Goal: Task Accomplishment & Management: Complete application form

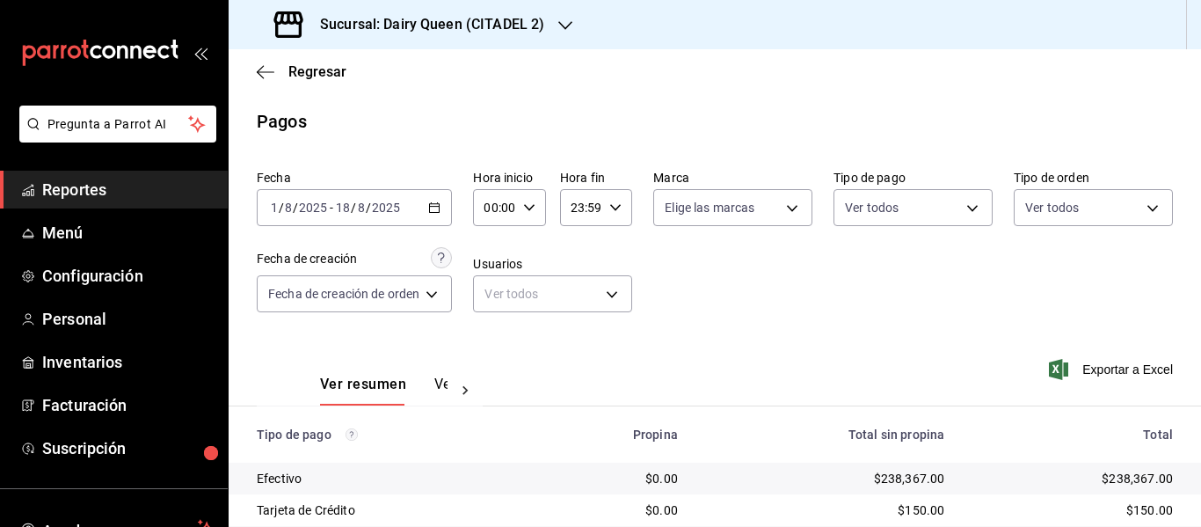
scroll to position [186, 0]
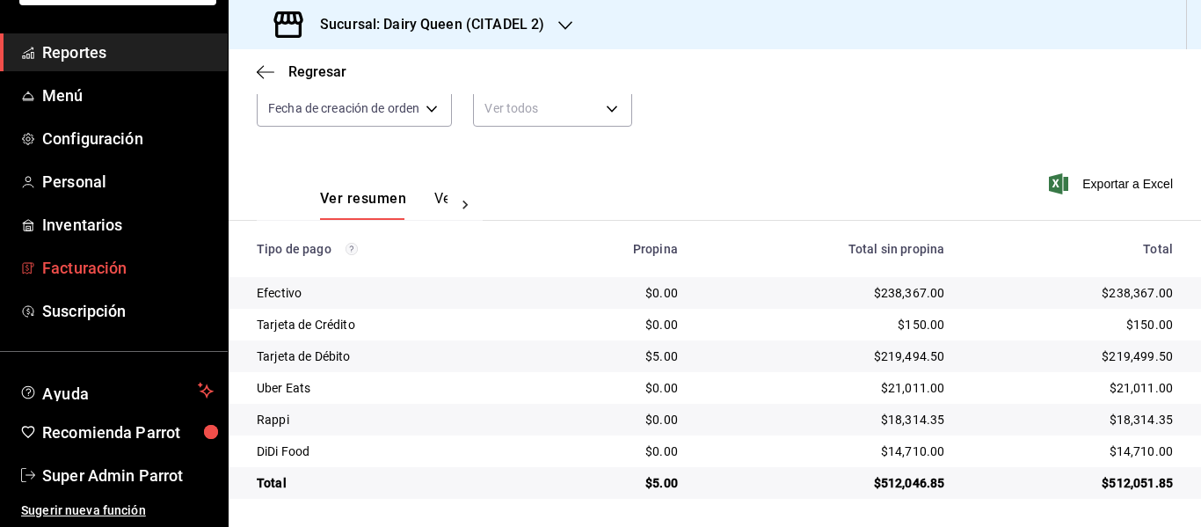
click at [115, 279] on span "Facturación" at bounding box center [127, 268] width 171 height 24
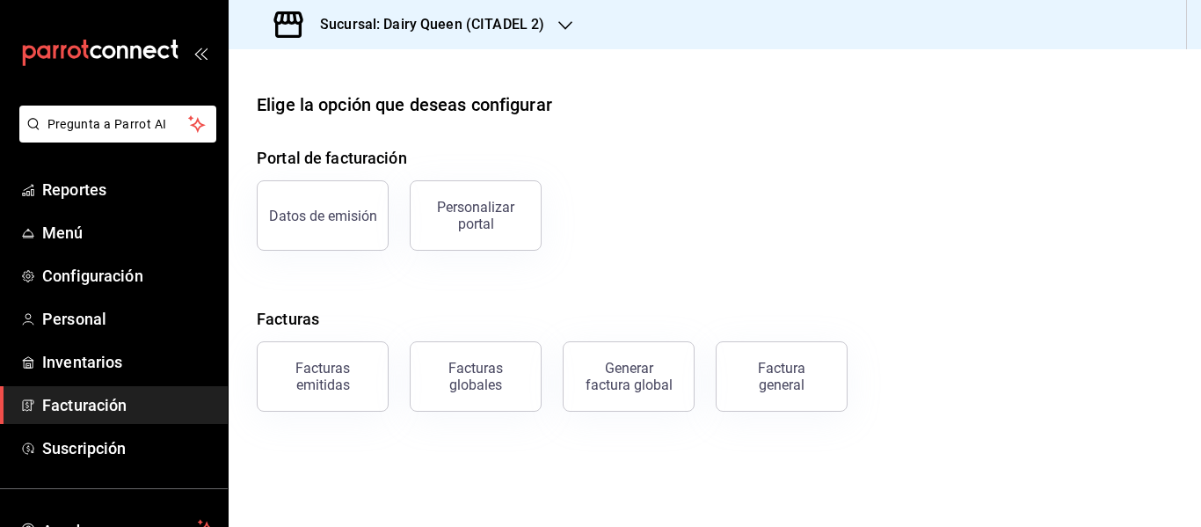
click at [511, 18] on h3 "Sucursal: Dairy Queen (CITADEL 2)" at bounding box center [425, 24] width 238 height 21
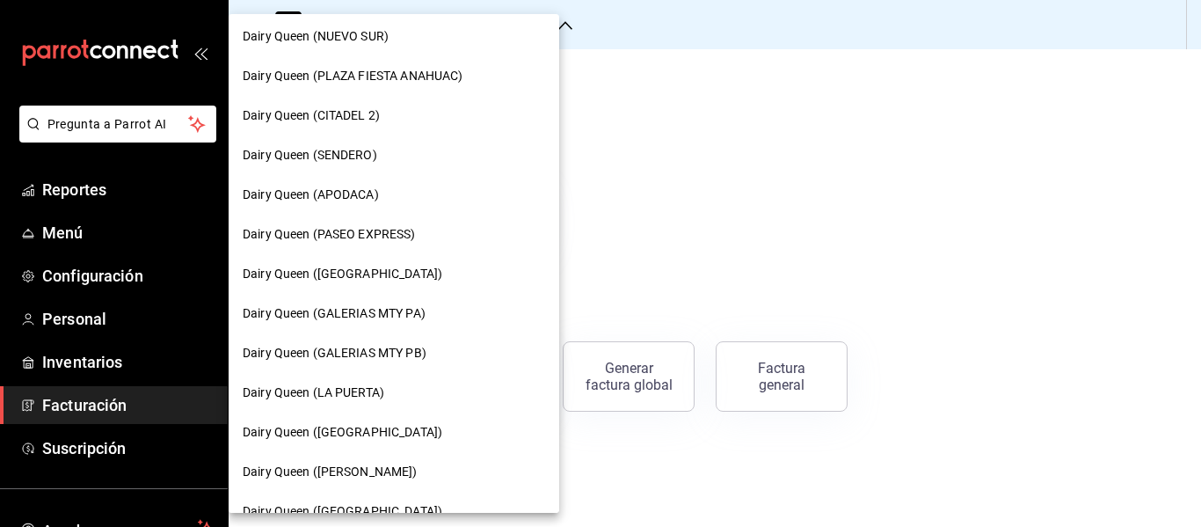
scroll to position [821, 0]
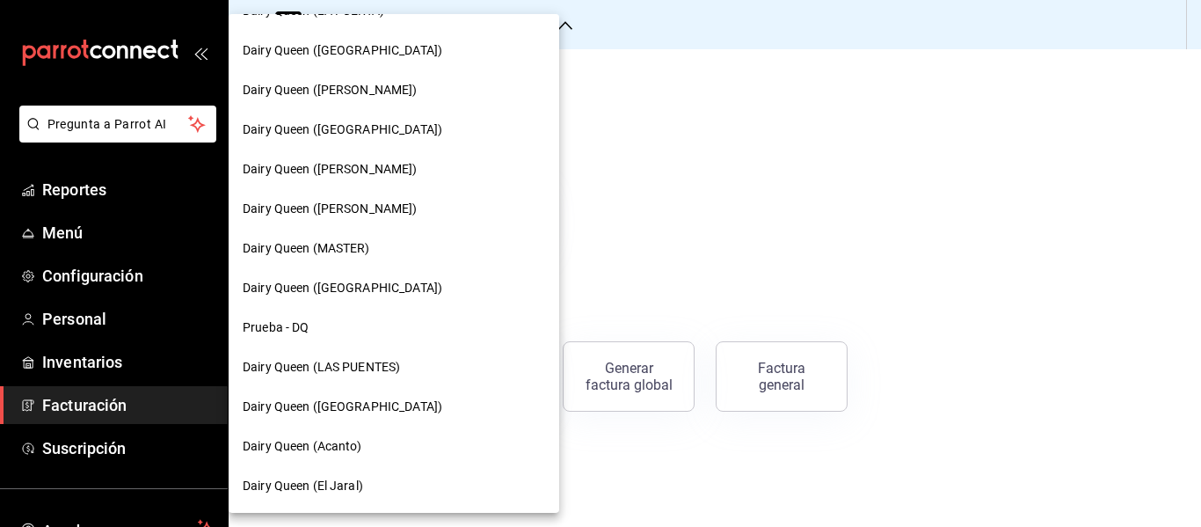
click at [362, 250] on span "Dairy Queen (MASTER)" at bounding box center [306, 248] width 127 height 18
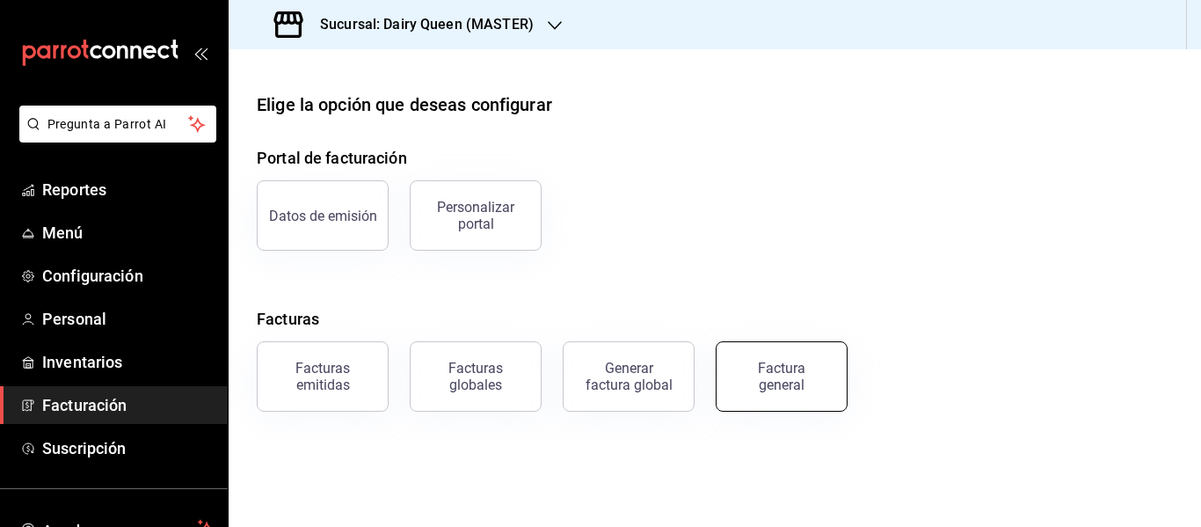
click at [790, 378] on div "Factura general" at bounding box center [782, 376] width 88 height 33
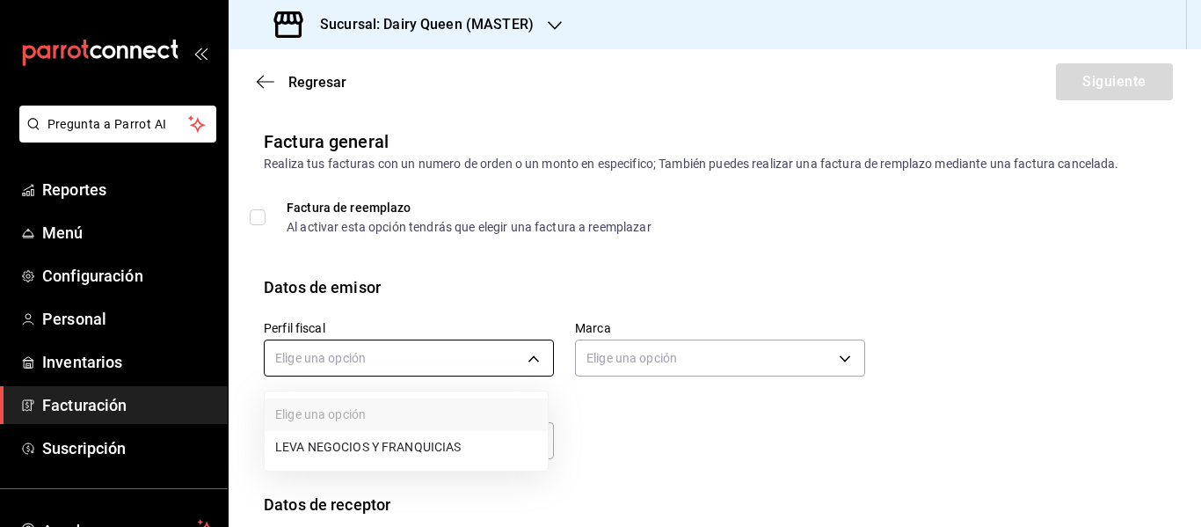
click at [375, 355] on body "Pregunta a Parrot AI Reportes Menú Configuración Personal Inventarios Facturaci…" at bounding box center [600, 263] width 1201 height 527
click at [381, 441] on li "LEVA NEGOCIOS Y FRANQUICIAS" at bounding box center [406, 447] width 283 height 33
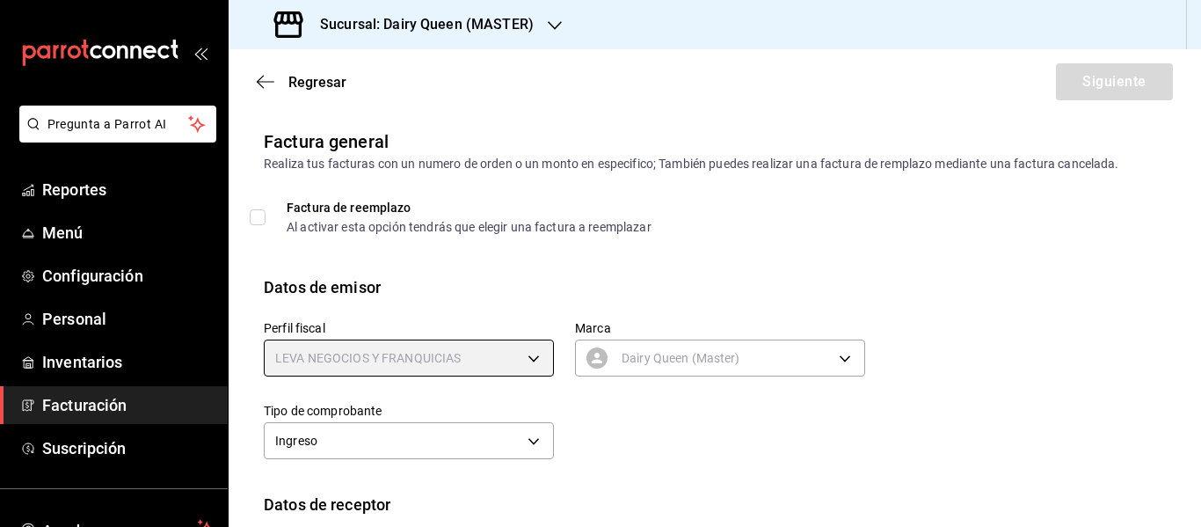
type input "4650cc39-4787-42dc-9bbe-3030b7380e95"
type input "3faf3f32-9f14-4a84-ab35-2b24b178ea52"
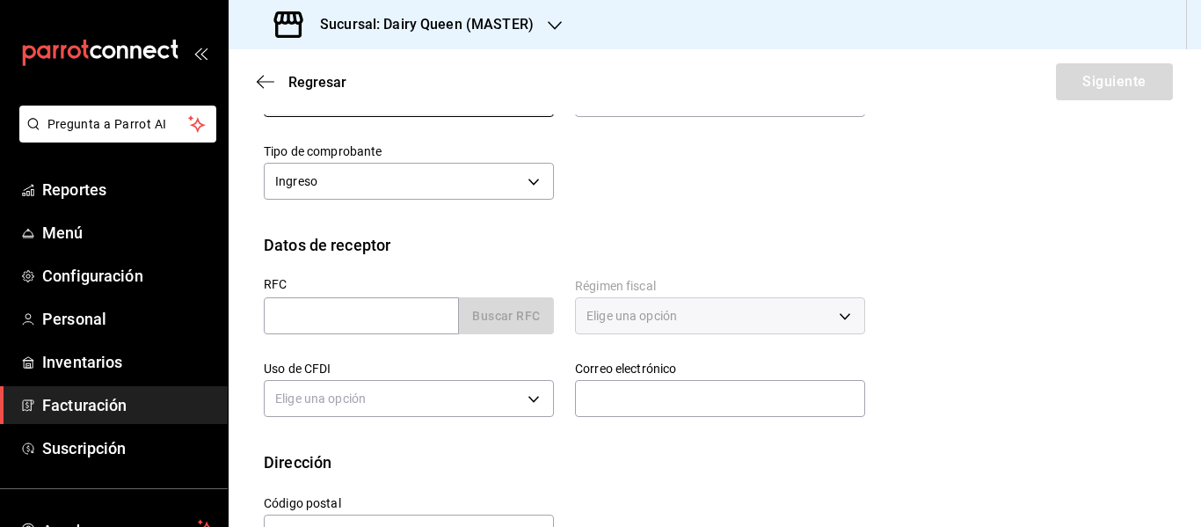
scroll to position [264, 0]
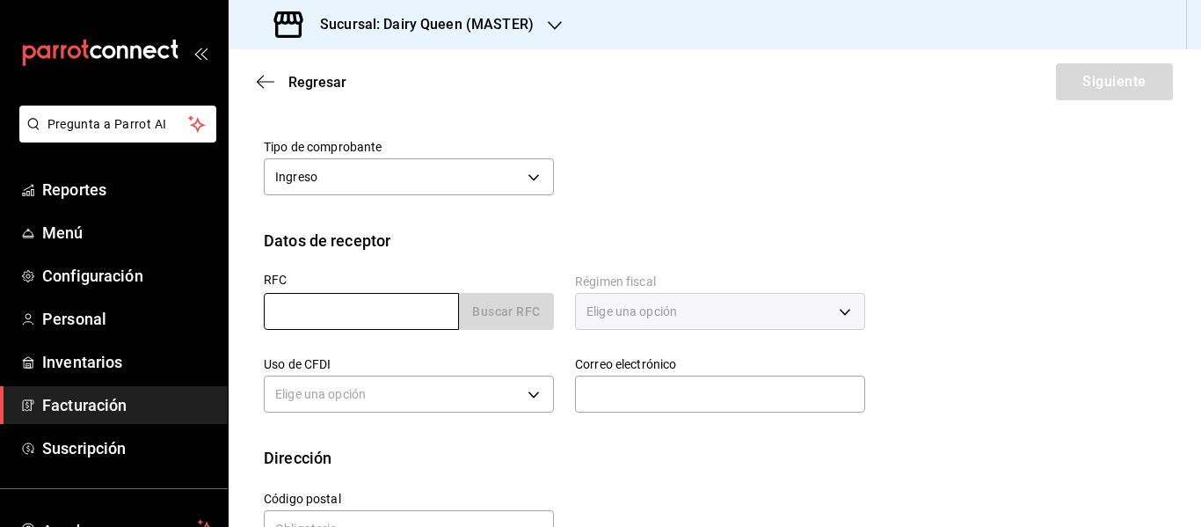
click at [389, 313] on input "text" at bounding box center [361, 311] width 195 height 37
click at [367, 320] on input "text" at bounding box center [361, 311] width 195 height 37
click at [289, 309] on input "text" at bounding box center [361, 311] width 195 height 37
paste input "BECA690801692"
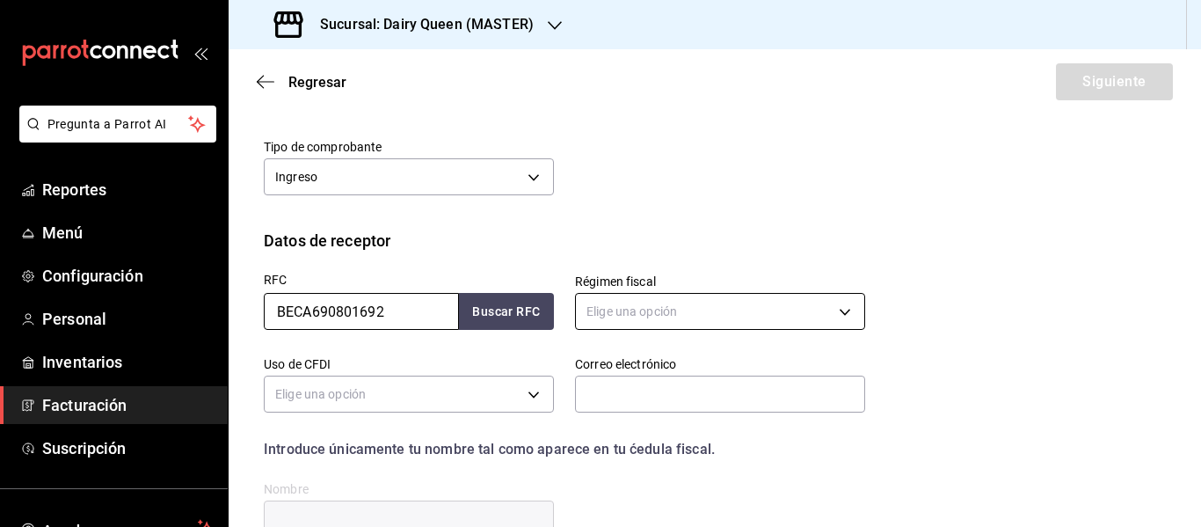
type input "BECA690801692"
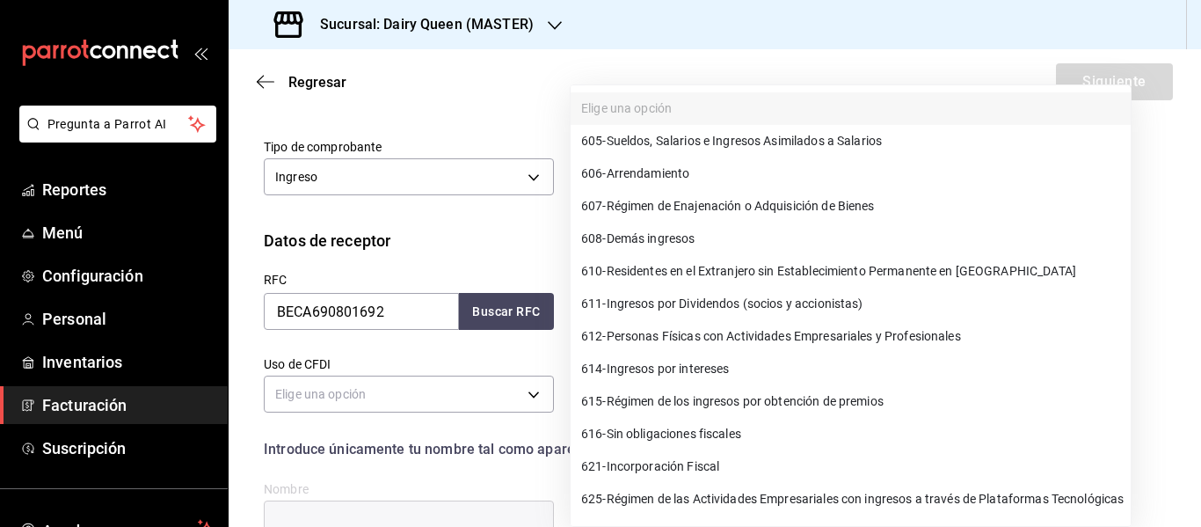
click at [705, 309] on body "Pregunta a Parrot AI Reportes Menú Configuración Personal Inventarios Facturaci…" at bounding box center [600, 263] width 1201 height 527
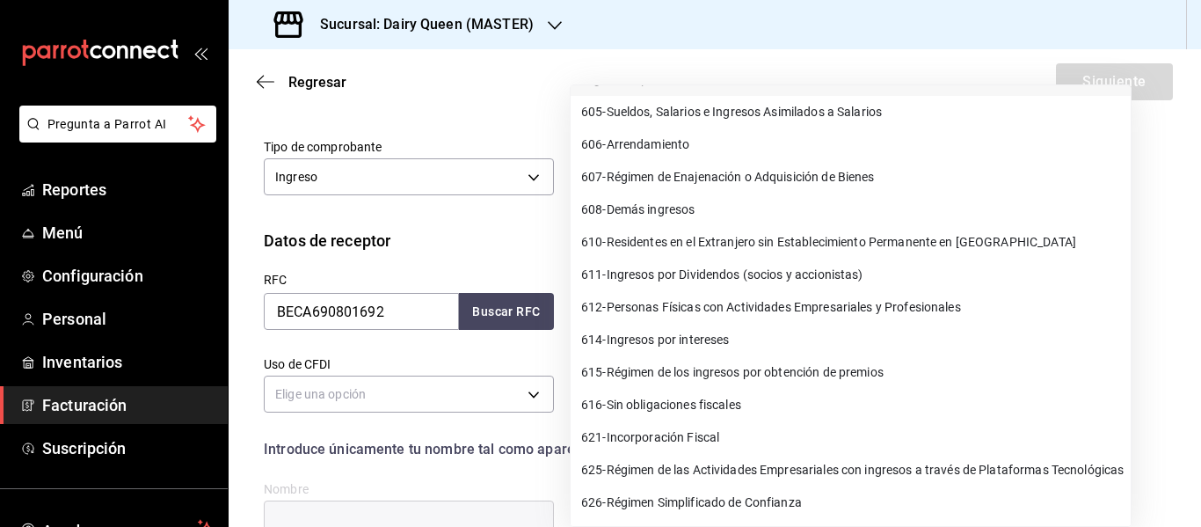
click at [782, 499] on span "626 - Régimen Simplificado de Confianza" at bounding box center [691, 502] width 221 height 18
type input "626"
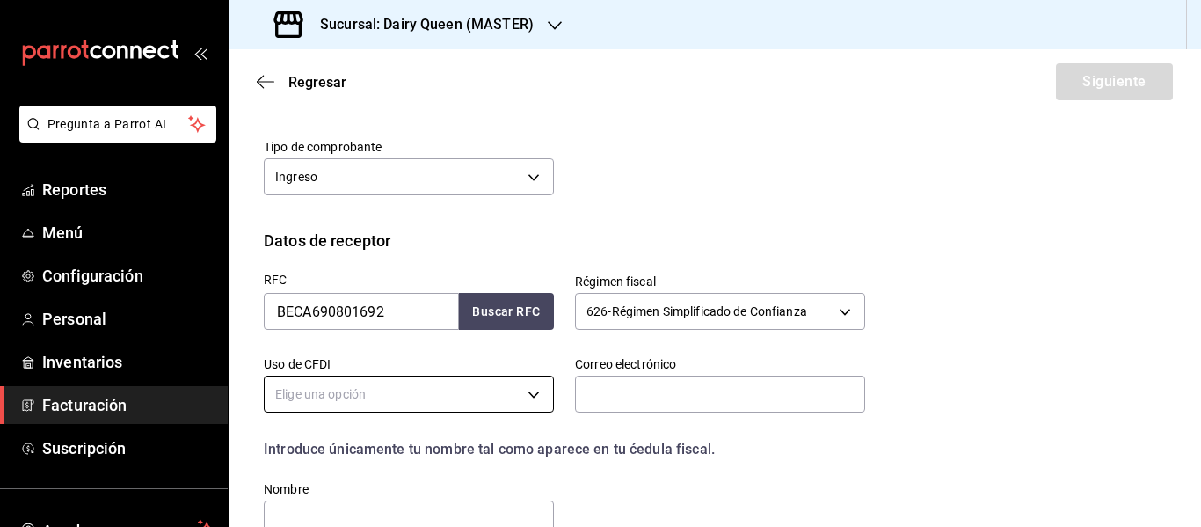
click at [311, 400] on body "Pregunta a Parrot AI Reportes Menú Configuración Personal Inventarios Facturaci…" at bounding box center [600, 263] width 1201 height 527
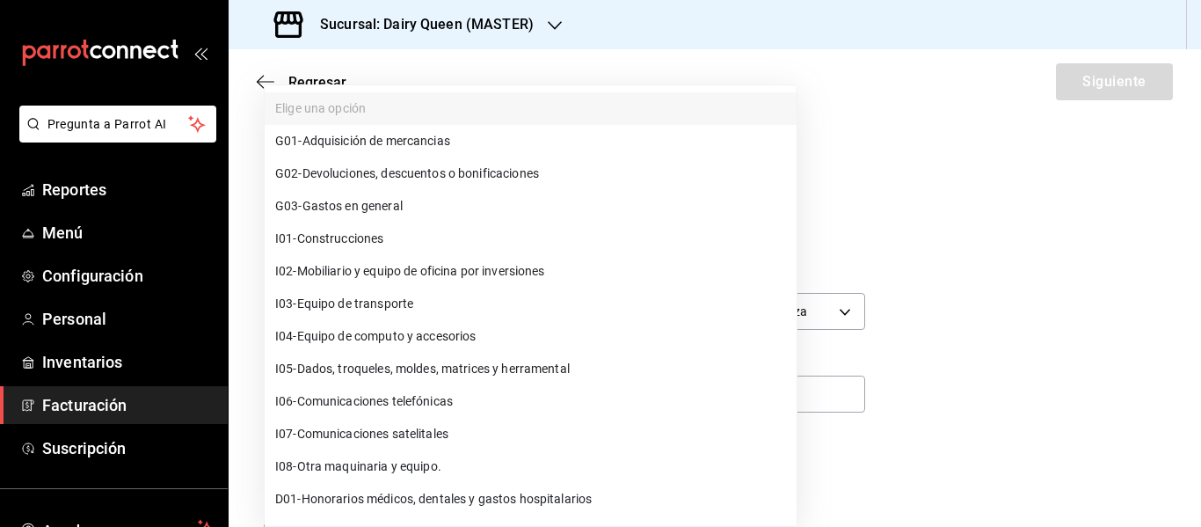
click at [361, 215] on li "G03 - Gastos en general" at bounding box center [531, 206] width 532 height 33
type input "G03"
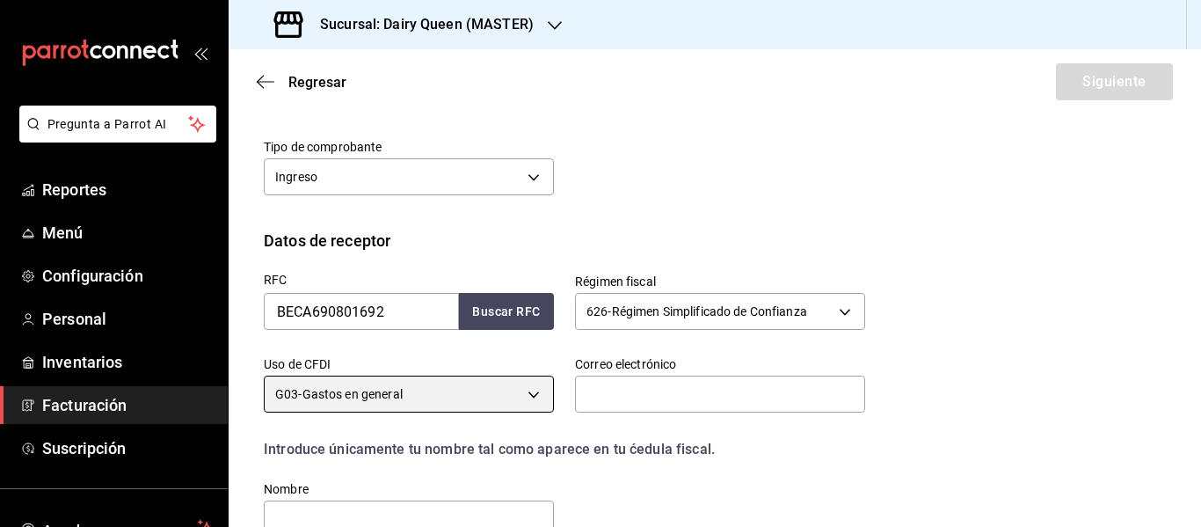
scroll to position [67, 0]
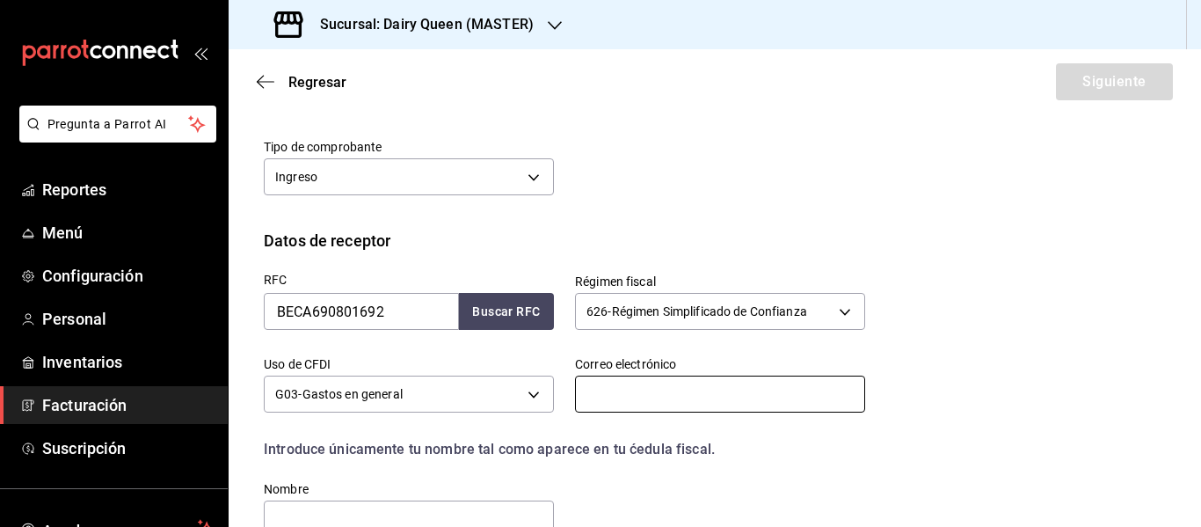
click at [621, 402] on input "text" at bounding box center [720, 393] width 290 height 37
type input "[PERSON_NAME][EMAIL_ADDRESS][PERSON_NAME][DOMAIN_NAME]"
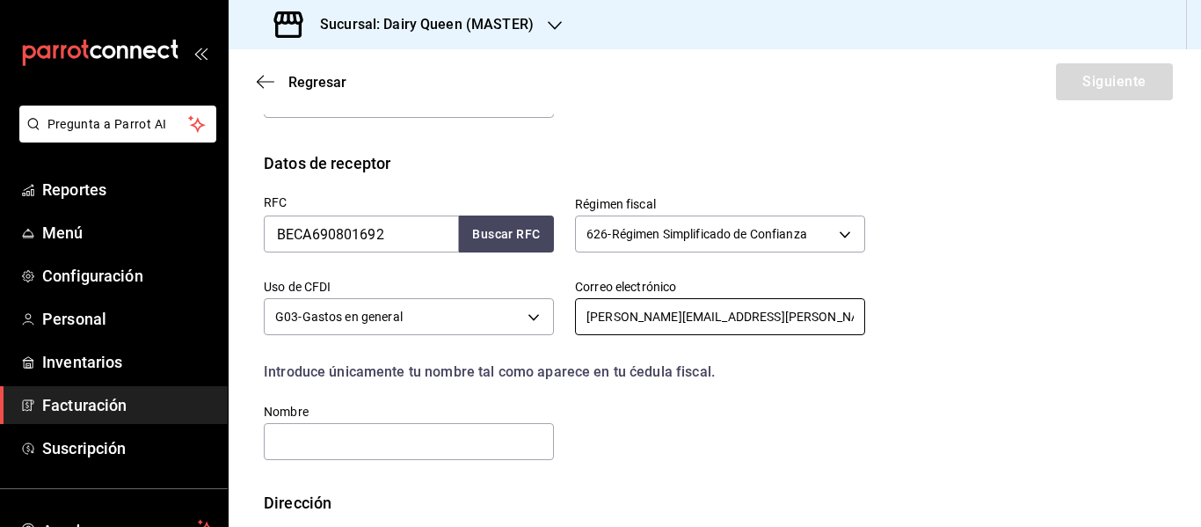
scroll to position [437, 0]
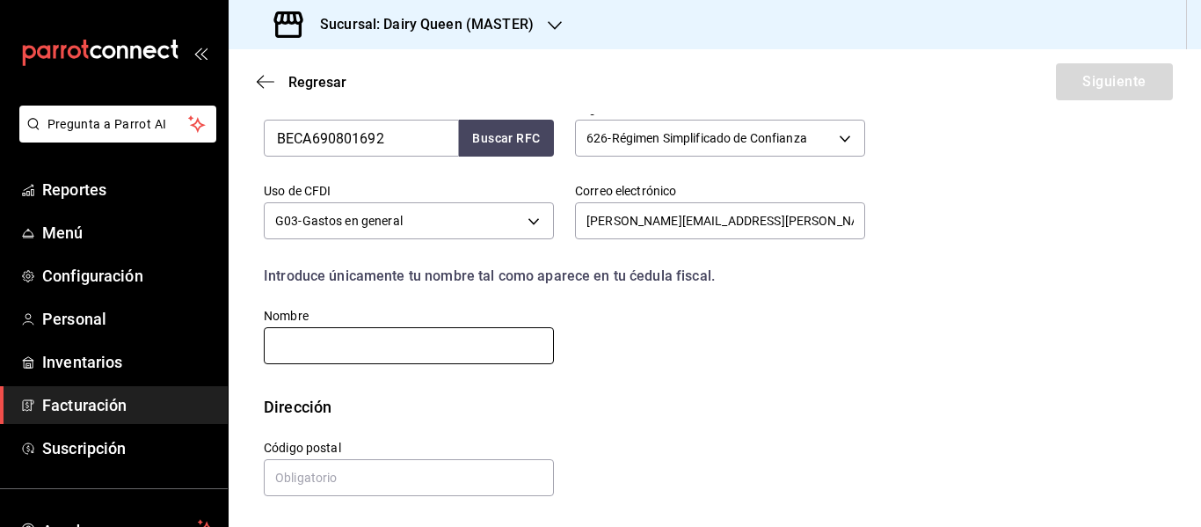
click at [367, 331] on input "text" at bounding box center [409, 345] width 290 height 37
click at [408, 346] on input "text" at bounding box center [409, 345] width 290 height 37
paste input "[PERSON_NAME]"
type input "[PERSON_NAME]"
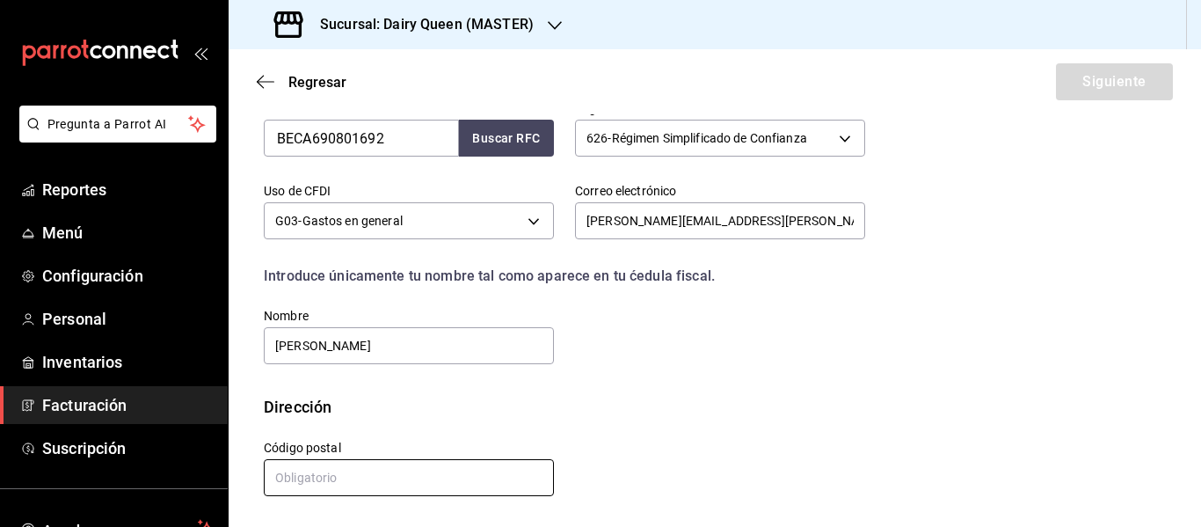
click at [329, 475] on input "text" at bounding box center [409, 477] width 290 height 37
type input "66350"
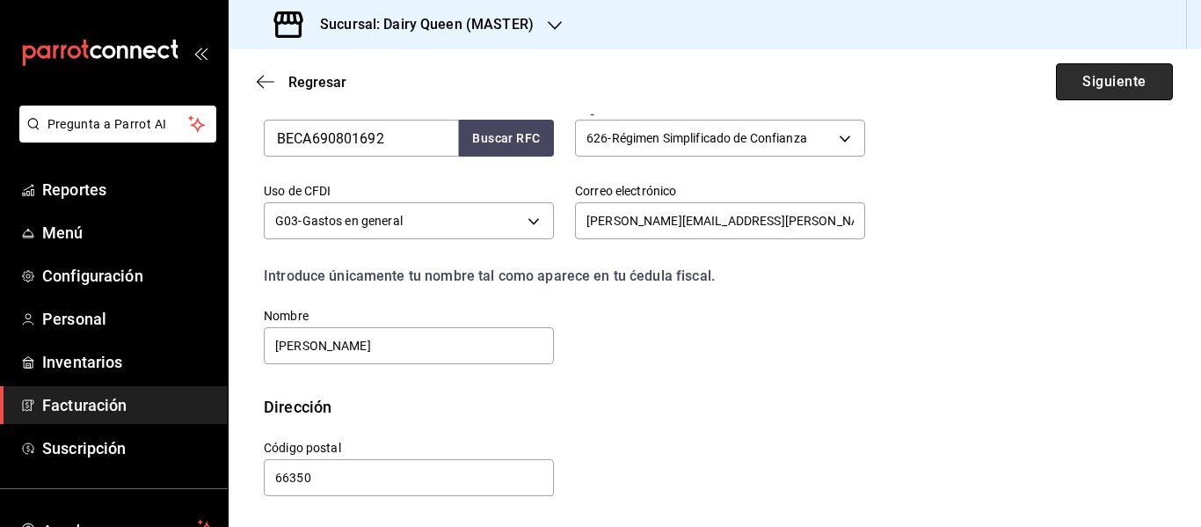
click at [1081, 84] on button "Siguiente" at bounding box center [1114, 81] width 117 height 37
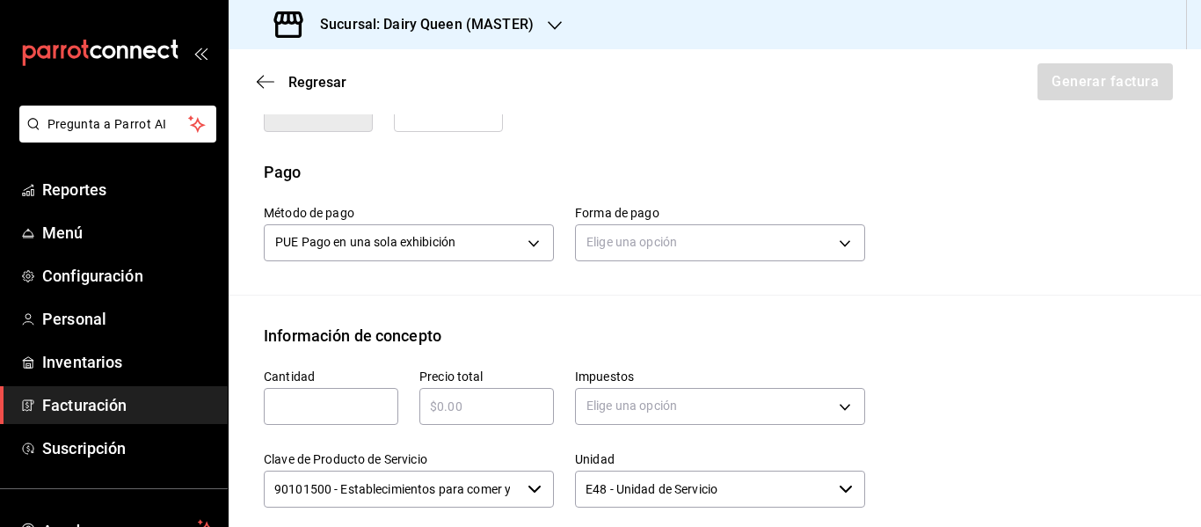
scroll to position [525, 0]
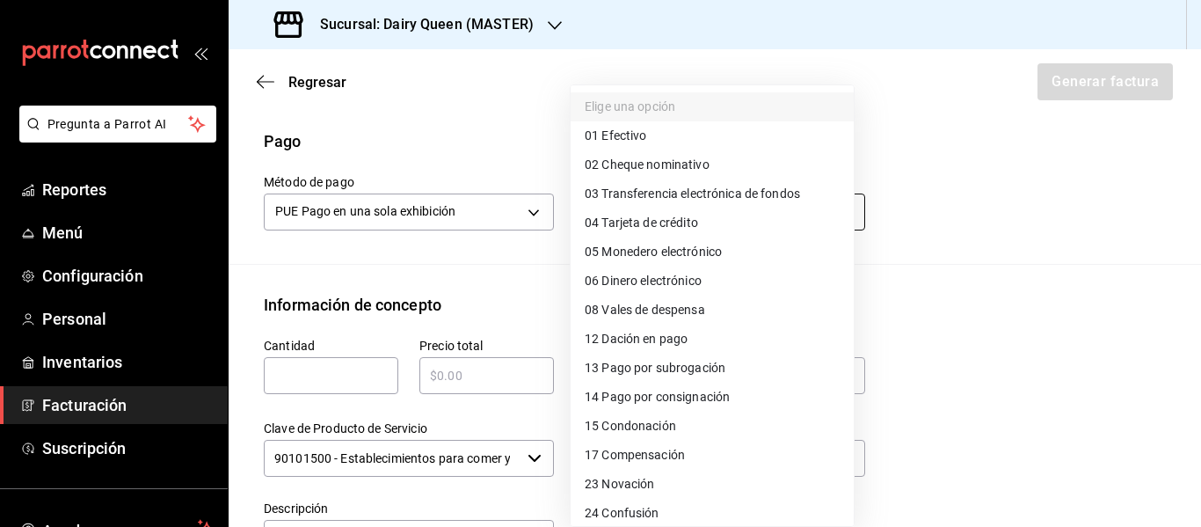
click at [658, 213] on body "Pregunta a Parrot AI Reportes Menú Configuración Personal Inventarios Facturaci…" at bounding box center [600, 263] width 1201 height 527
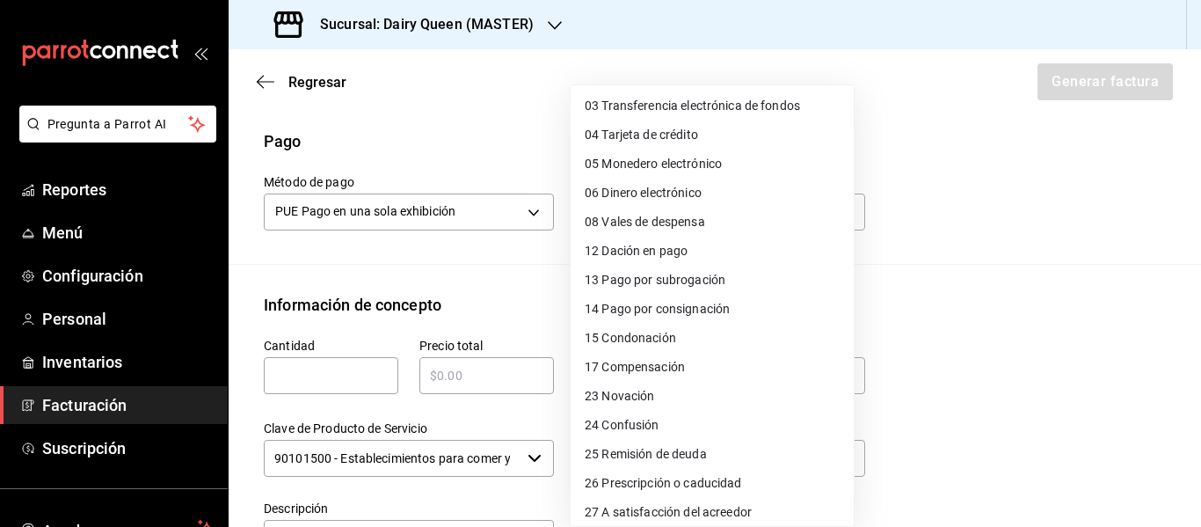
scroll to position [0, 0]
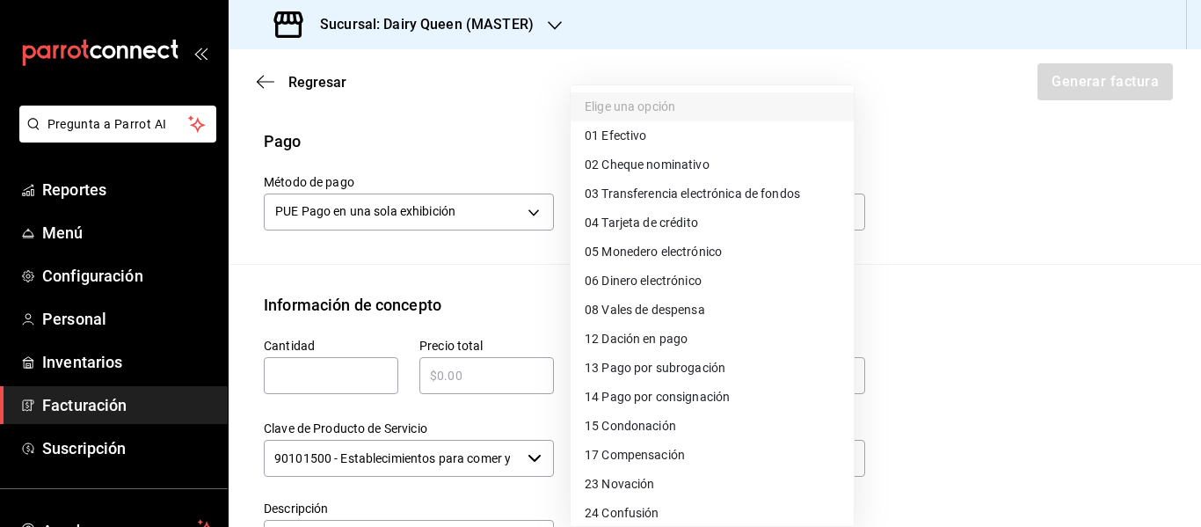
click at [733, 186] on span "03 Transferencia electrónica de fondos" at bounding box center [692, 194] width 215 height 18
type input "03"
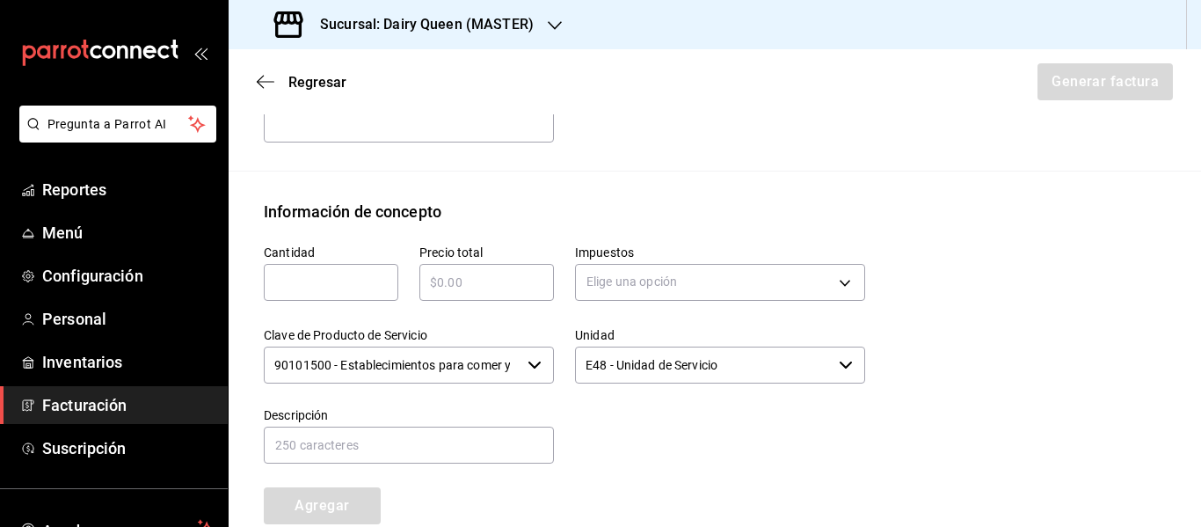
scroll to position [701, 0]
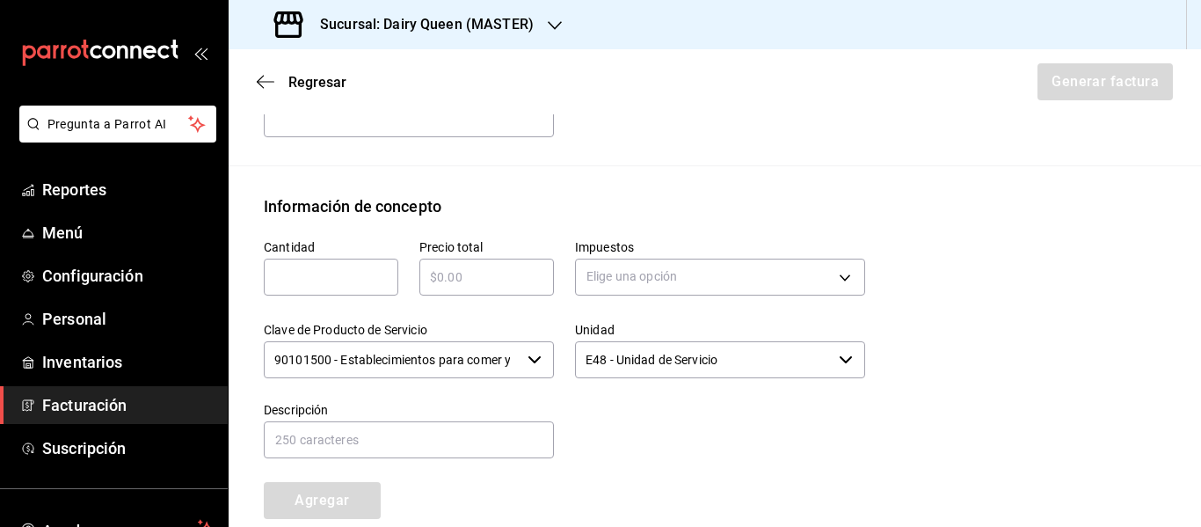
click at [338, 276] on input "text" at bounding box center [331, 276] width 135 height 21
type input "1"
type input "$168"
click at [615, 279] on body "Pregunta a Parrot AI Reportes Menú Configuración Personal Inventarios Facturaci…" at bounding box center [600, 263] width 1201 height 527
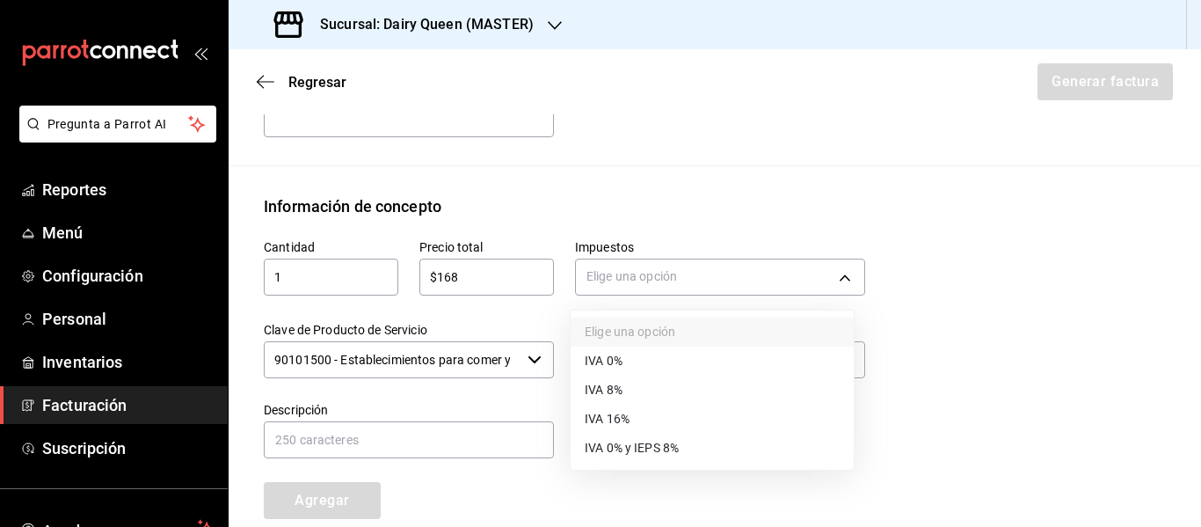
click at [625, 418] on span "IVA 16%" at bounding box center [607, 419] width 45 height 18
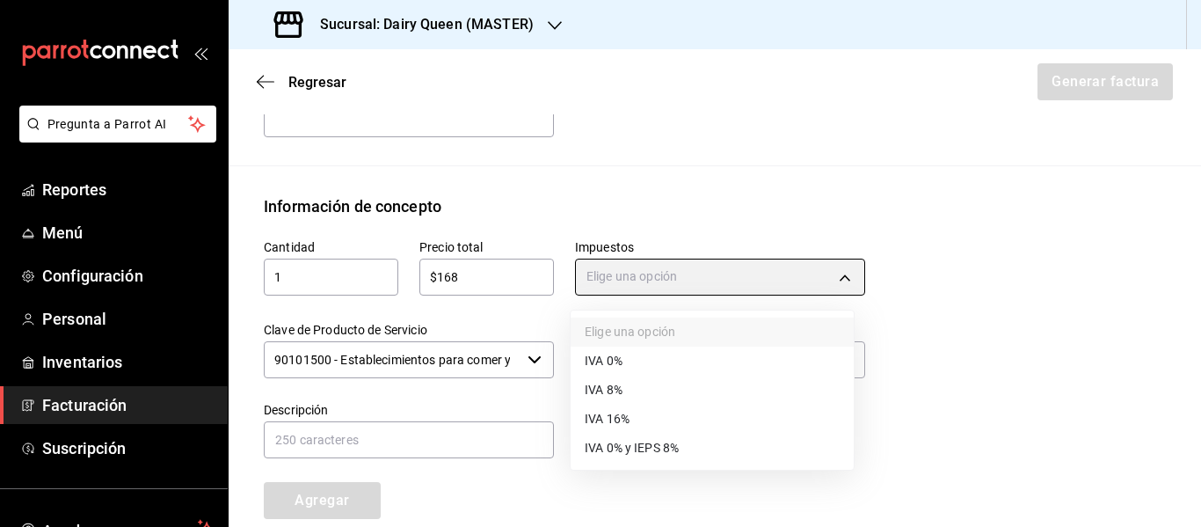
type input "IVA_16"
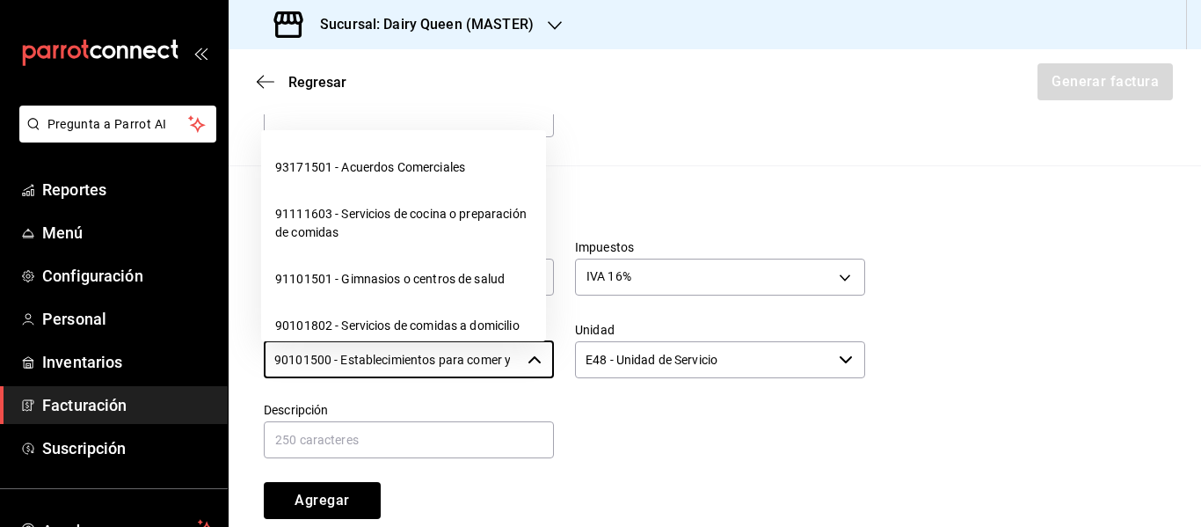
scroll to position [0, 42]
drag, startPoint x: 271, startPoint y: 362, endPoint x: 622, endPoint y: 367, distance: 350.8
click at [622, 367] on div "Cantidad 1 ​ Precio total $168 ​ Impuestos IVA 16% IVA_16 Clave de Producto de …" at bounding box center [554, 368] width 622 height 301
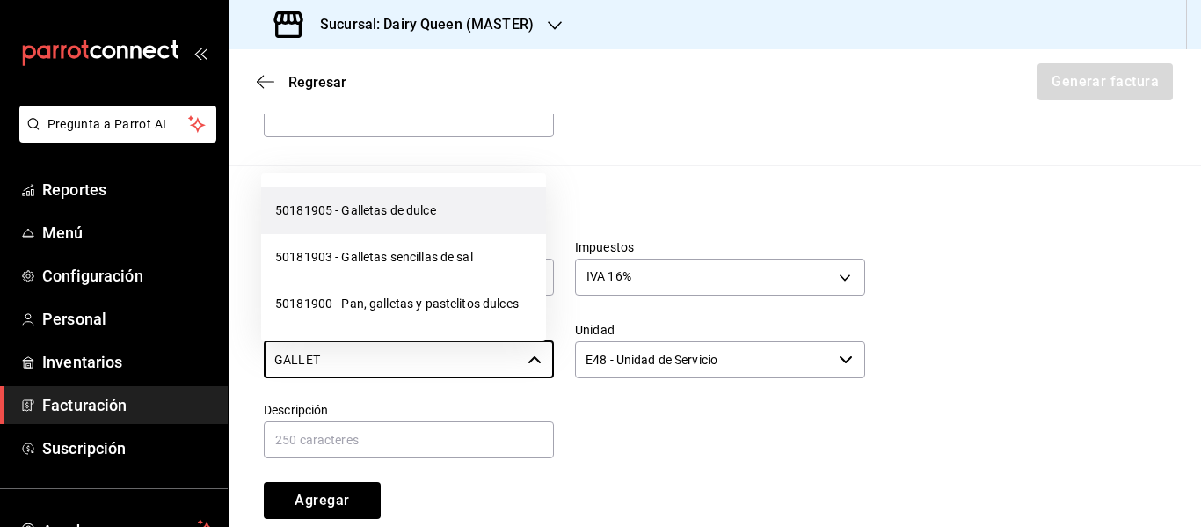
click at [490, 198] on li "50181905 - Galletas de dulce" at bounding box center [403, 210] width 285 height 47
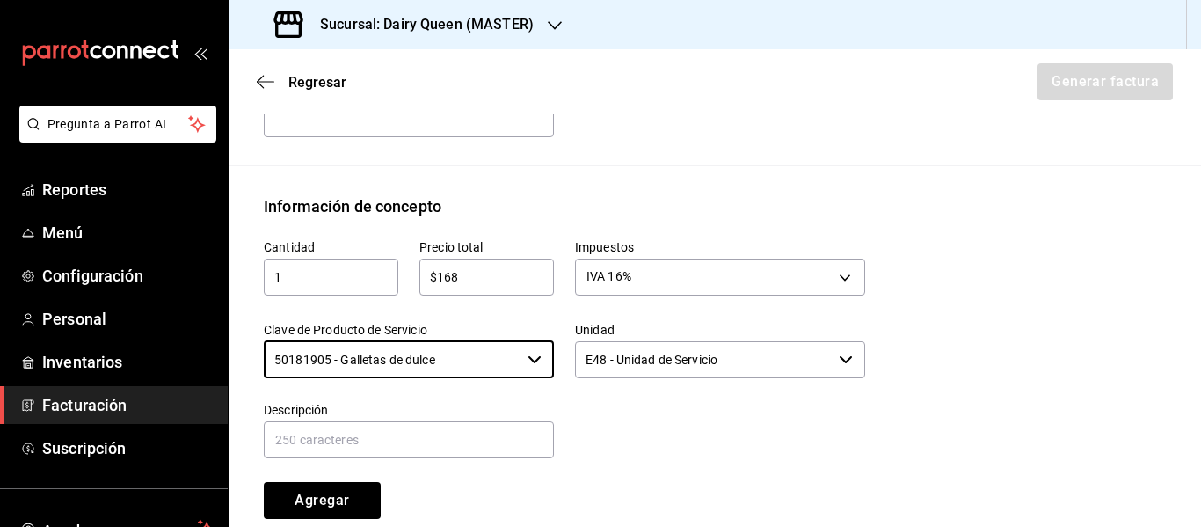
type input "50181905 - Galletas de dulce"
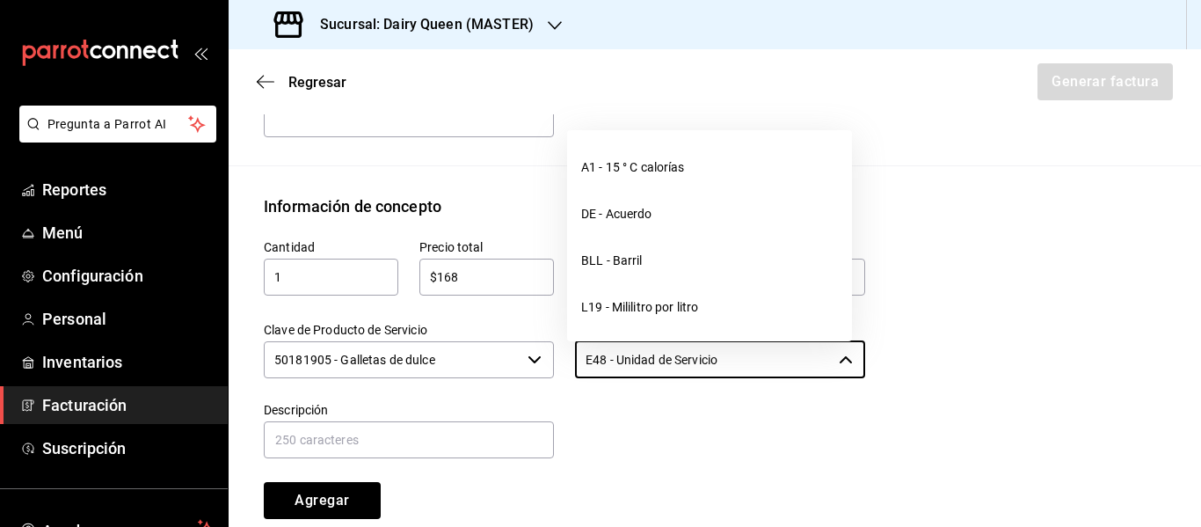
drag, startPoint x: 751, startPoint y: 364, endPoint x: 424, endPoint y: 378, distance: 327.3
click at [431, 378] on div "Cantidad 1 ​ Precio total $168 ​ Impuestos IVA 16% IVA_16 Clave de Producto de …" at bounding box center [554, 368] width 622 height 301
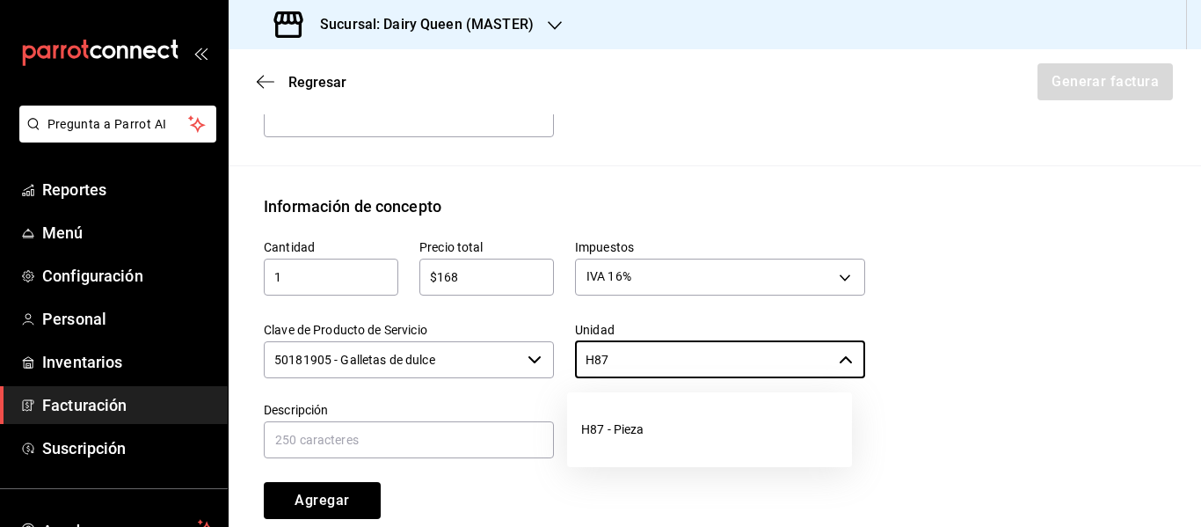
drag, startPoint x: 589, startPoint y: 444, endPoint x: 563, endPoint y: 440, distance: 26.7
click at [590, 444] on li "H87 - Pieza" at bounding box center [709, 429] width 285 height 47
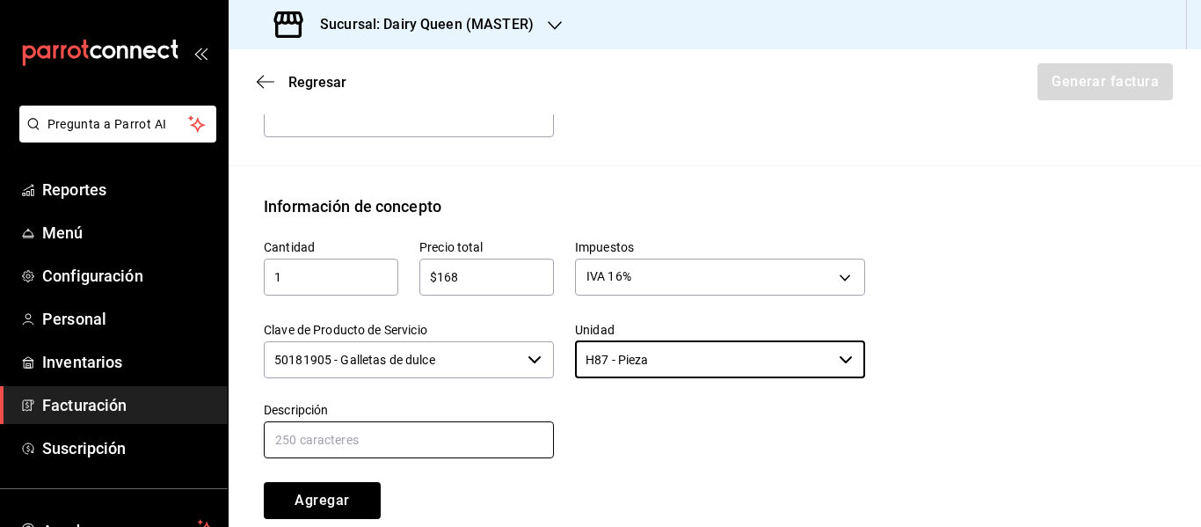
type input "H87 - Pieza"
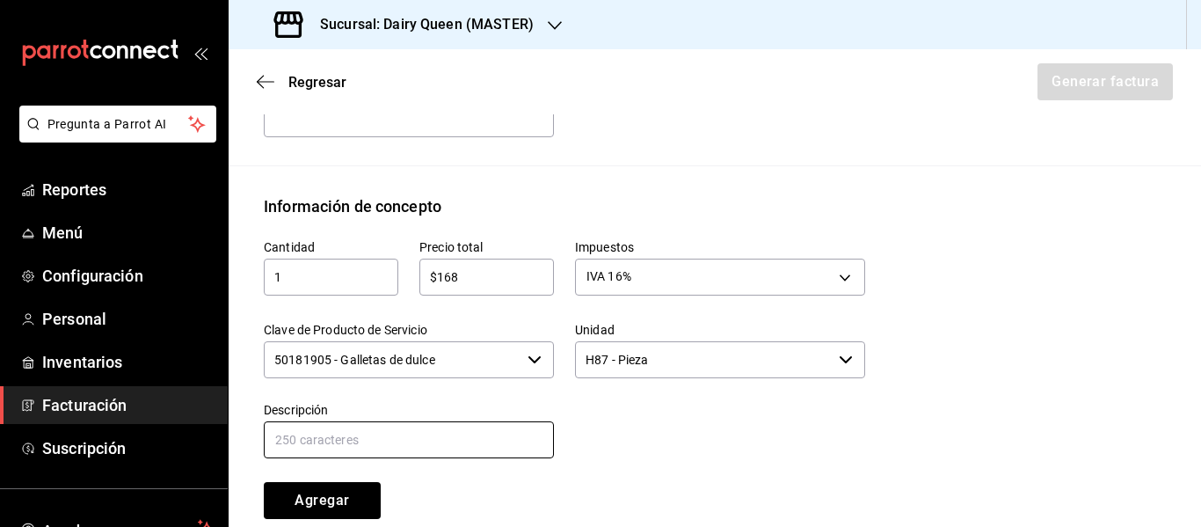
click at [385, 433] on input "text" at bounding box center [409, 439] width 290 height 37
paste input "SixPack Dilly Bar"
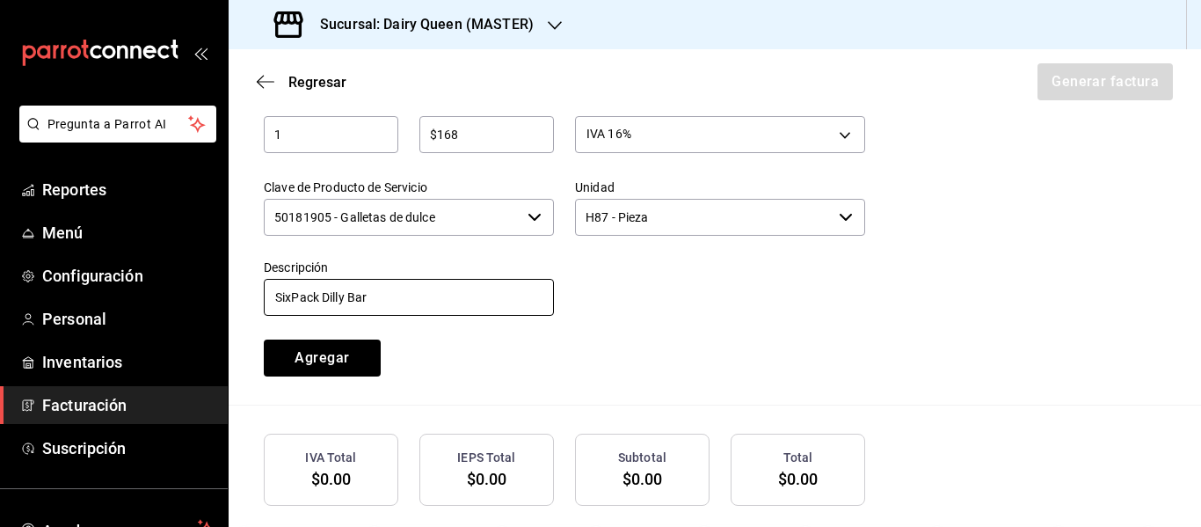
scroll to position [876, 0]
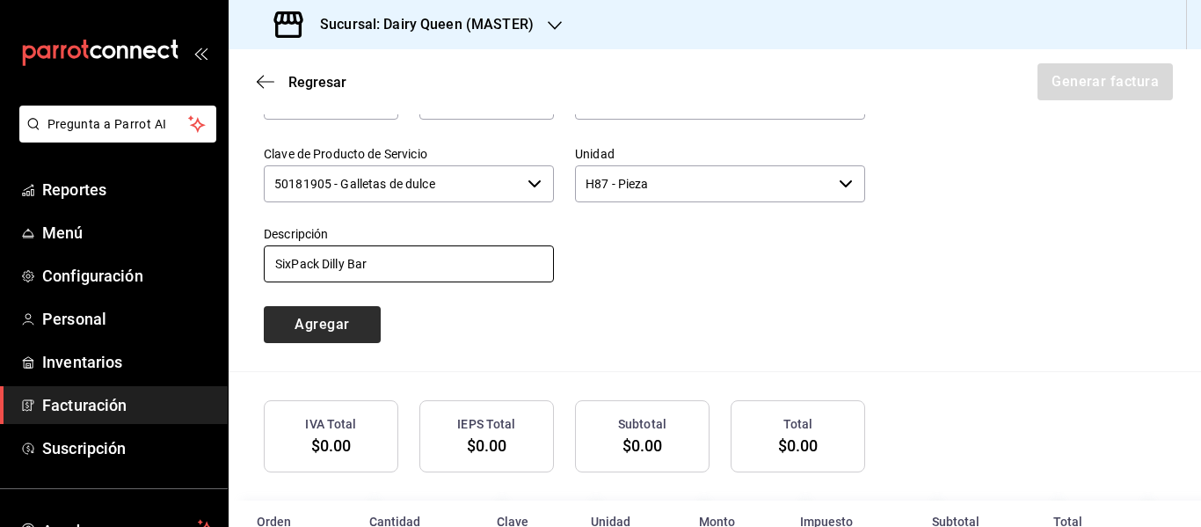
type input "SixPack Dilly Bar"
click at [344, 328] on button "Agregar" at bounding box center [322, 324] width 117 height 37
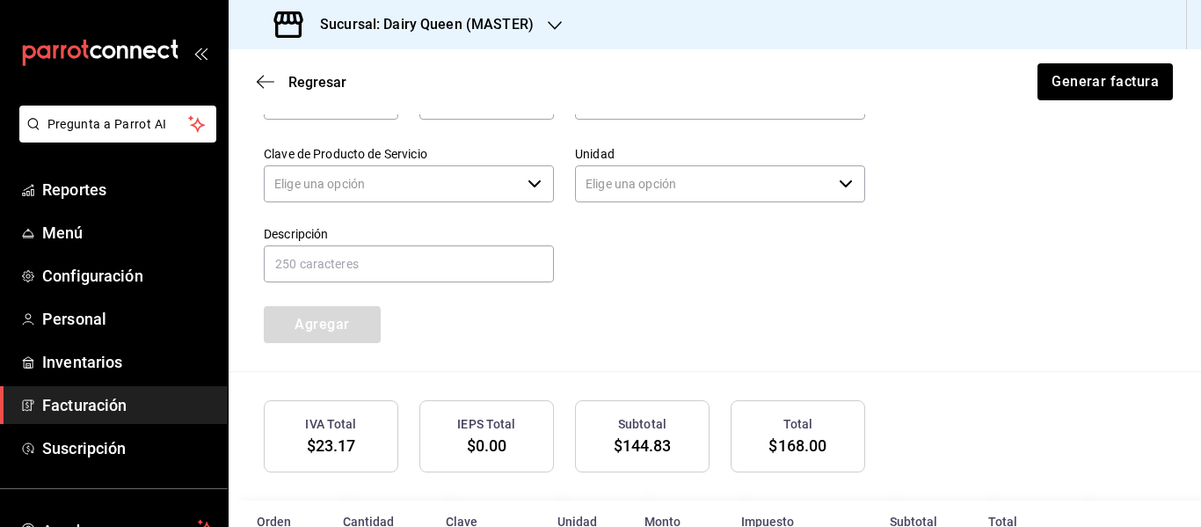
type input "90101500 - Establecimientos para comer y beber"
type input "E48 - Unidad de Servicio"
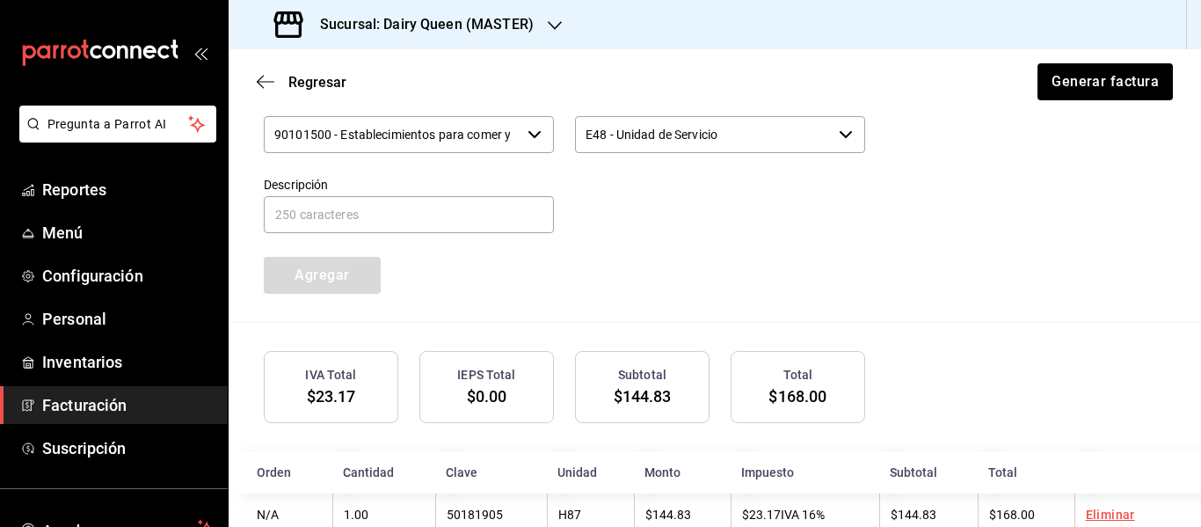
scroll to position [972, 0]
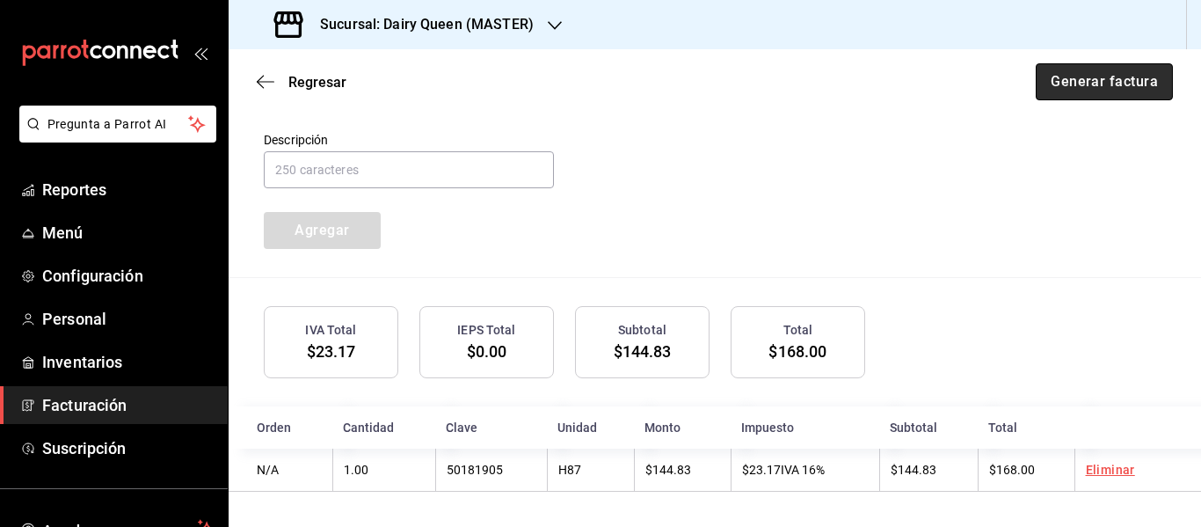
click at [1112, 89] on button "Generar factura" at bounding box center [1104, 81] width 137 height 37
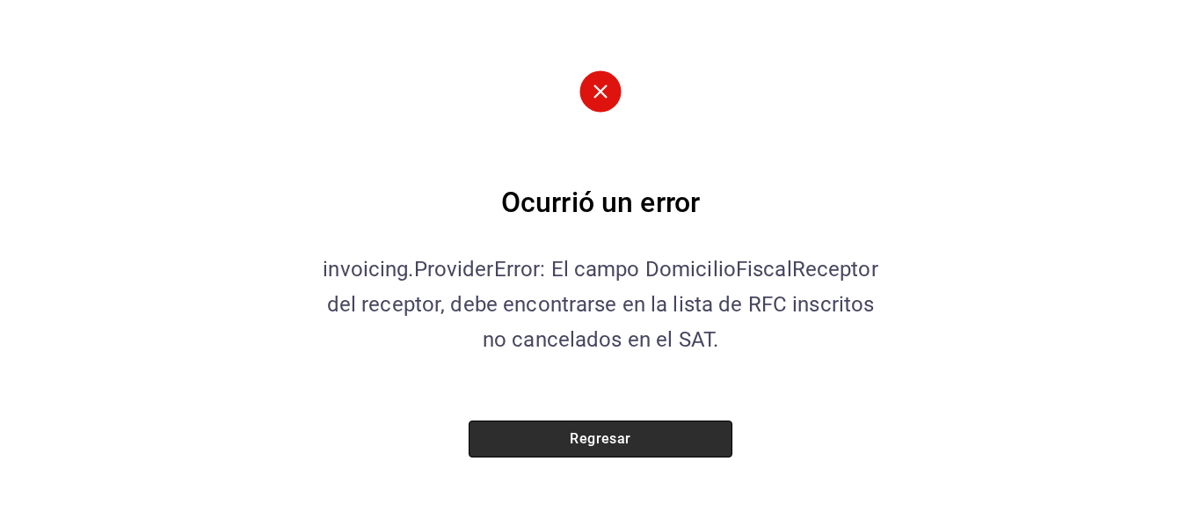
click at [572, 434] on button "Regresar" at bounding box center [601, 438] width 264 height 37
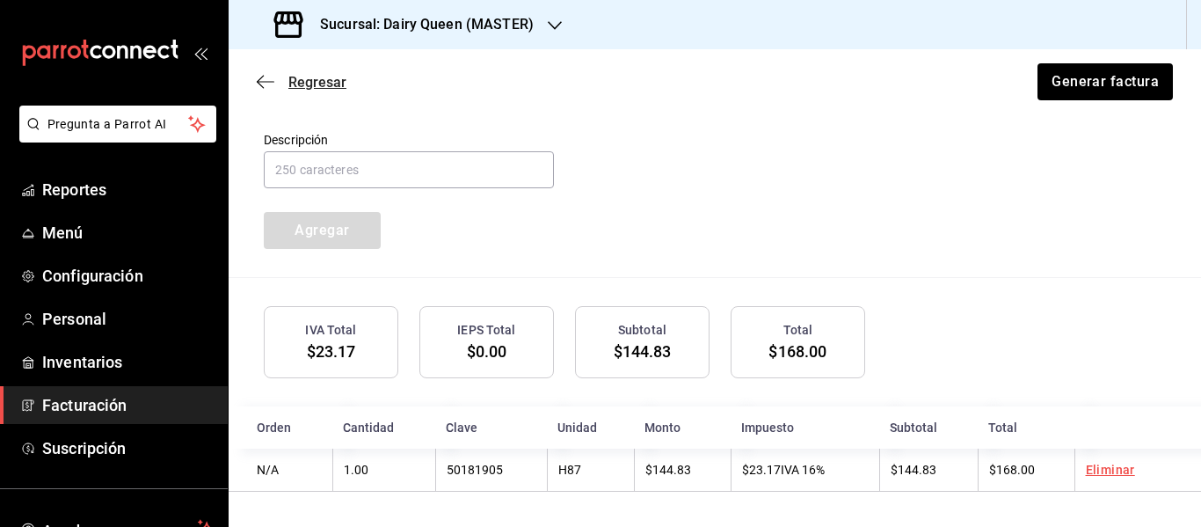
click at [317, 81] on span "Regresar" at bounding box center [317, 82] width 58 height 17
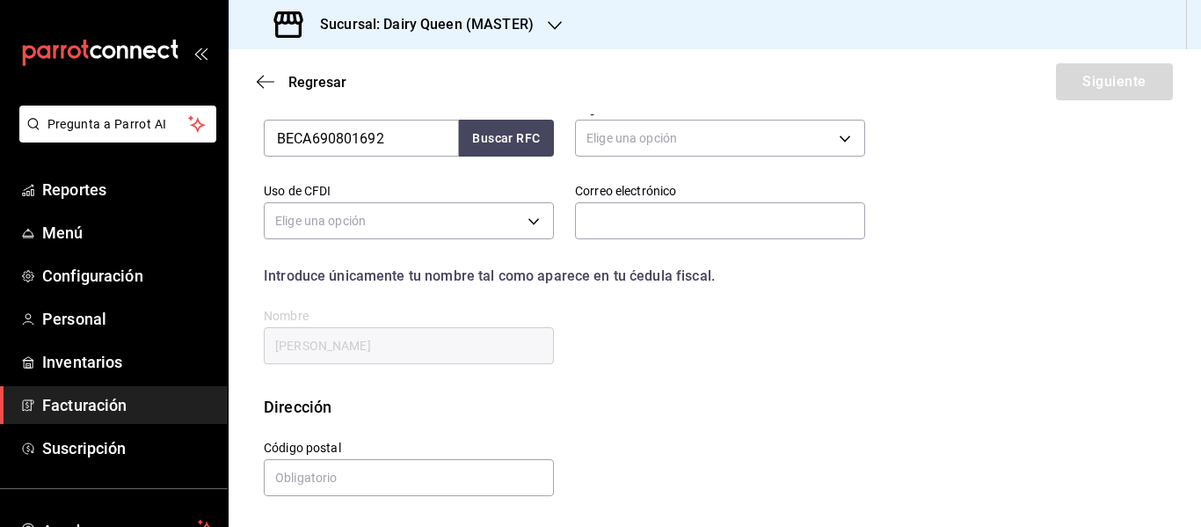
scroll to position [315, 0]
